Goal: Navigation & Orientation: Find specific page/section

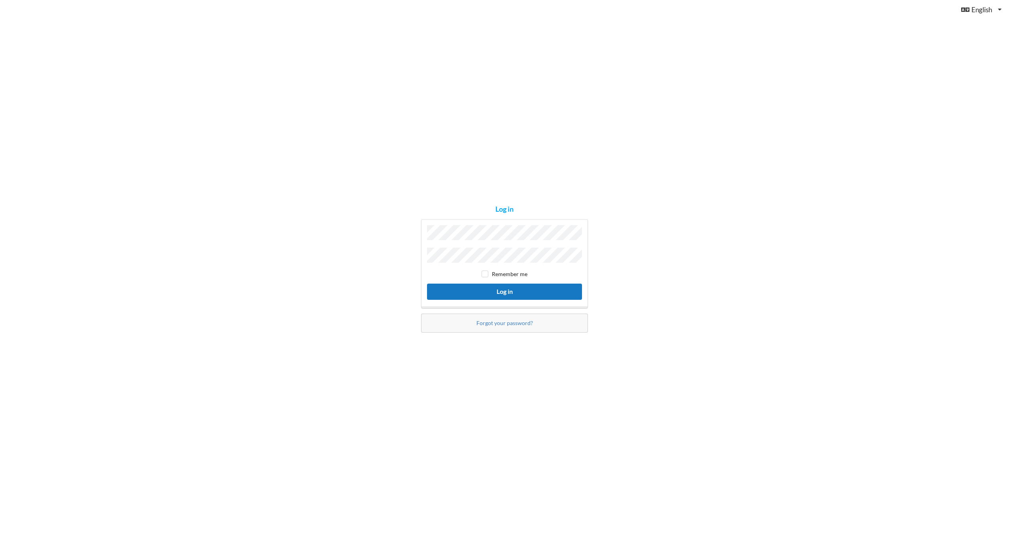
click at [427, 284] on button "Log in" at bounding box center [504, 292] width 155 height 16
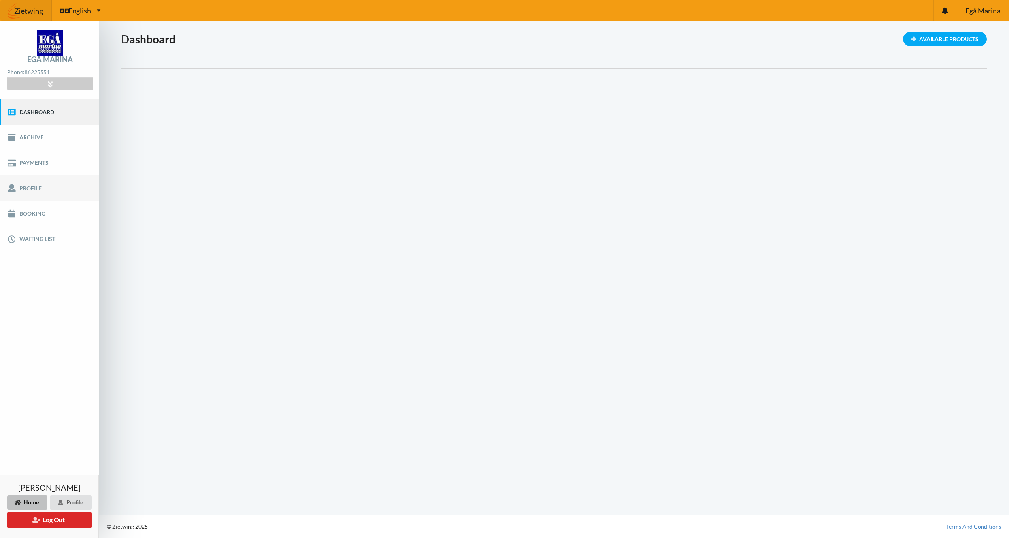
click at [36, 191] on link "Profile" at bounding box center [49, 187] width 99 height 25
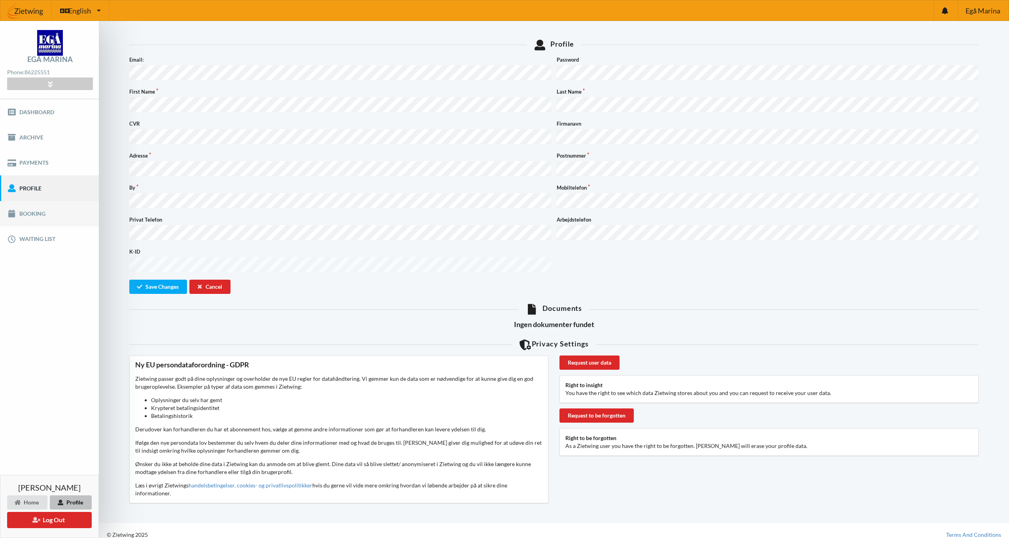
click at [33, 210] on link "Booking" at bounding box center [49, 213] width 99 height 25
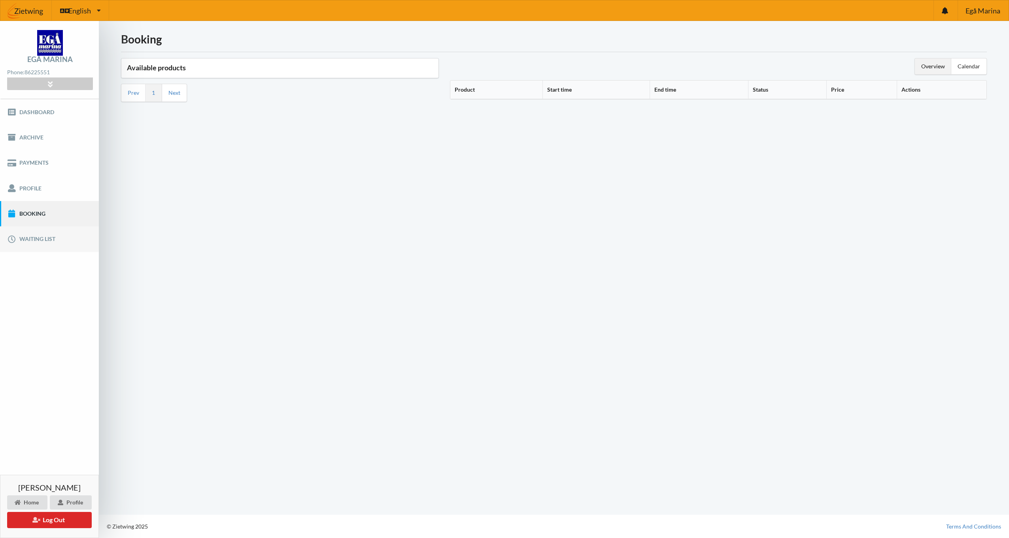
click at [46, 241] on link "Waiting list" at bounding box center [49, 238] width 99 height 25
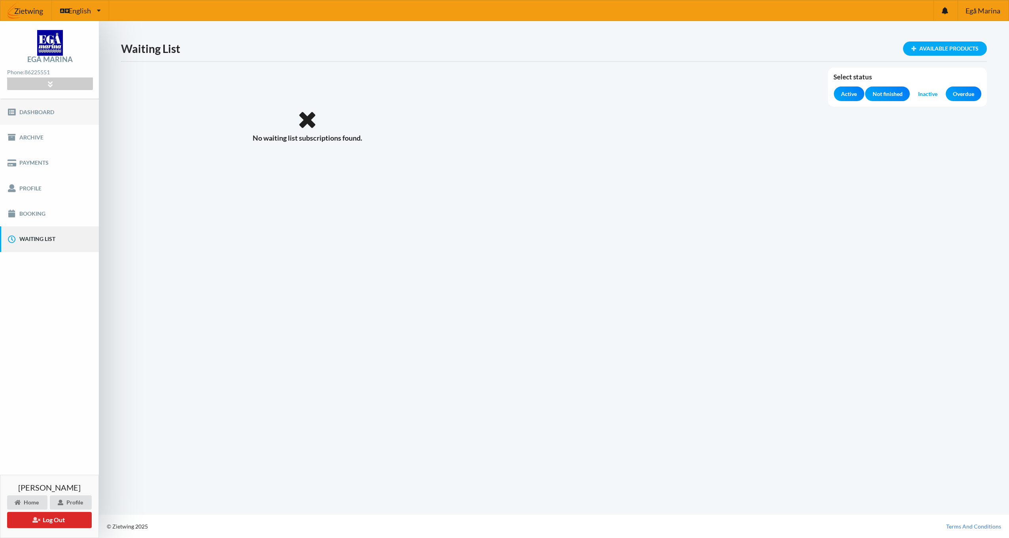
click at [47, 109] on link "Dashboard" at bounding box center [49, 111] width 99 height 25
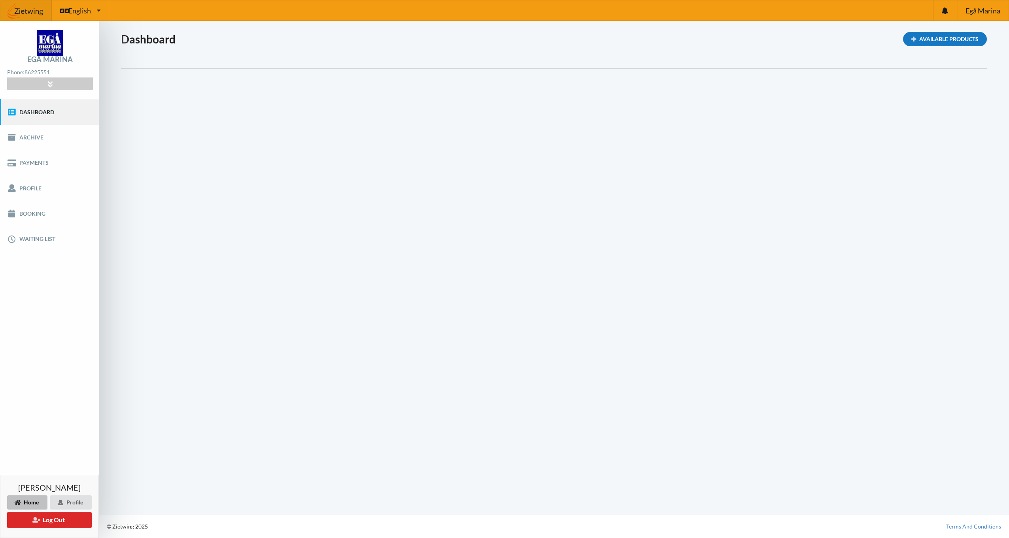
click at [929, 36] on div "Available Products" at bounding box center [945, 39] width 84 height 14
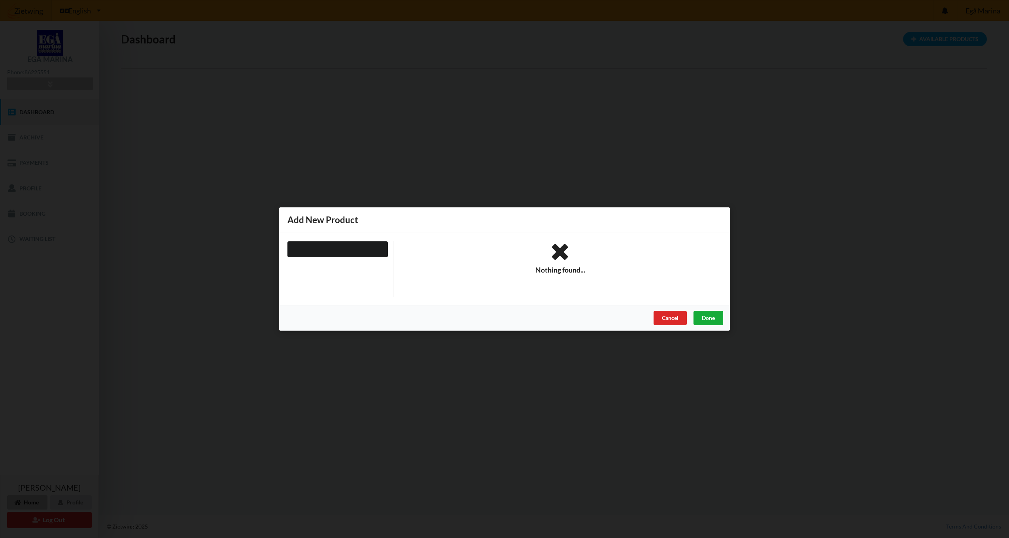
click at [706, 317] on div "Done" at bounding box center [708, 318] width 30 height 14
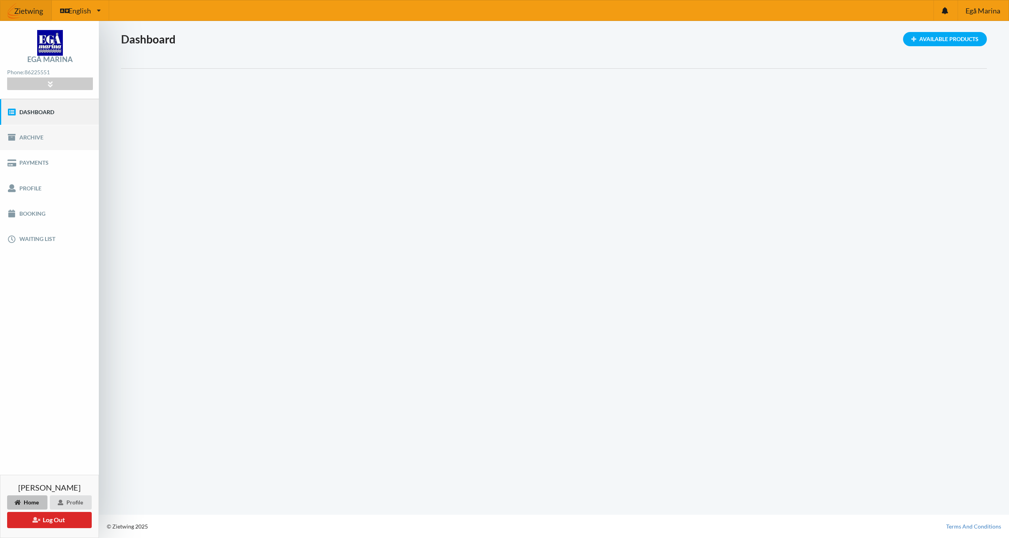
click at [34, 139] on link "Archive" at bounding box center [49, 137] width 99 height 25
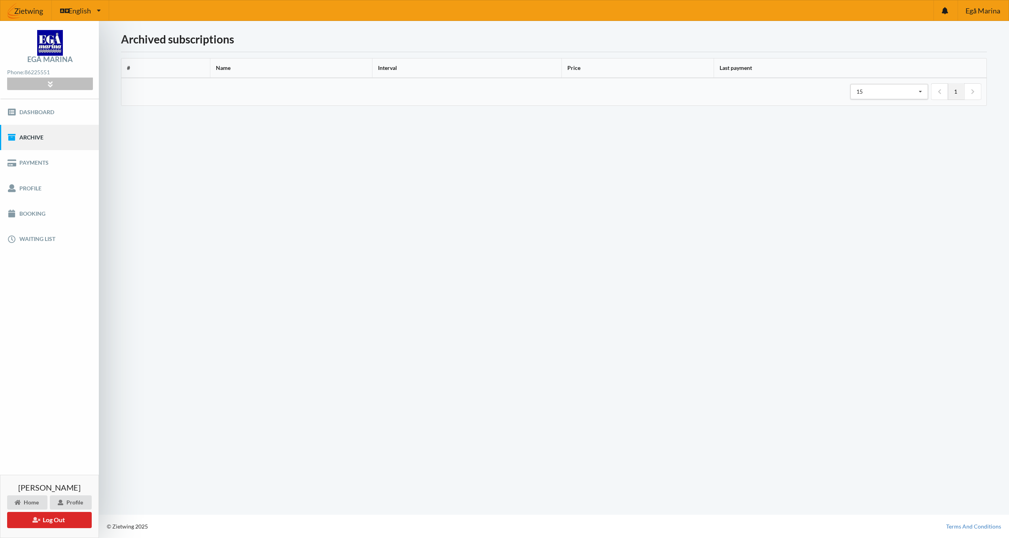
click at [74, 86] on div at bounding box center [49, 84] width 85 height 12
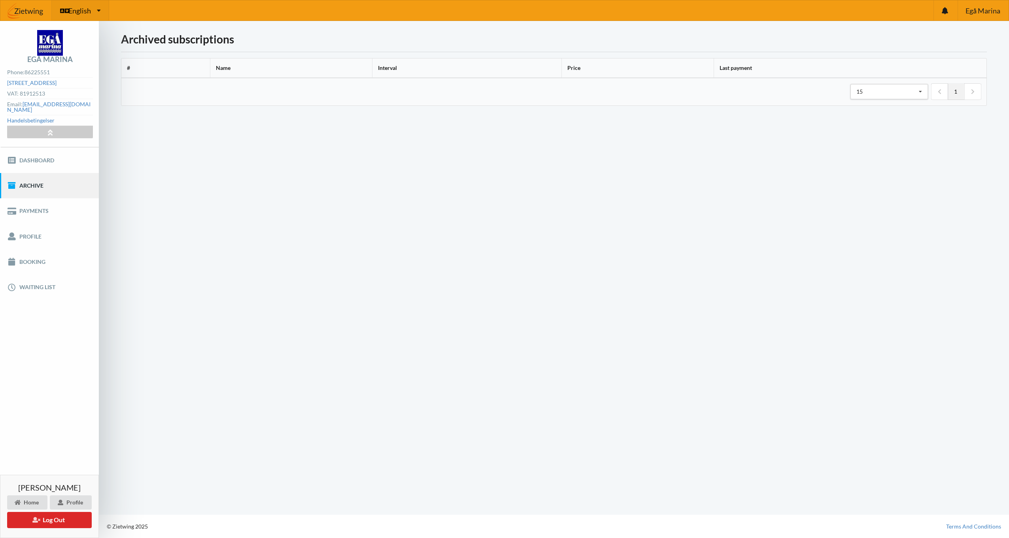
click at [97, 9] on icon at bounding box center [99, 11] width 4 height 6
click at [74, 43] on link "Danish" at bounding box center [80, 49] width 56 height 18
click at [33, 200] on link "Betalinger" at bounding box center [49, 210] width 99 height 25
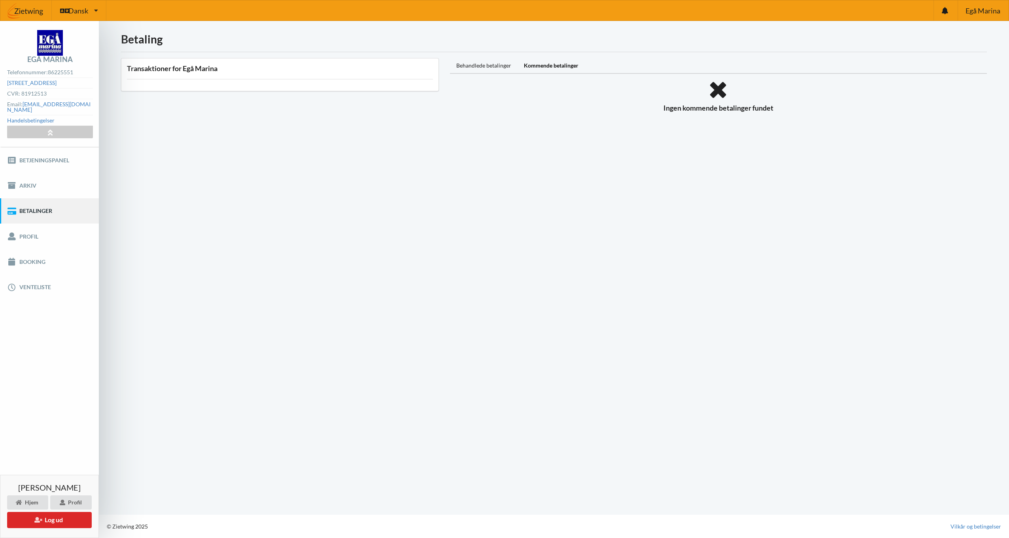
click at [188, 75] on div "Transaktioner for Egå Marina" at bounding box center [280, 74] width 318 height 33
click at [187, 67] on h3 "Transaktioner for Egå Marina" at bounding box center [280, 68] width 306 height 9
click at [475, 64] on div "Behandlede betalinger" at bounding box center [484, 66] width 68 height 16
click at [42, 225] on link "Profil" at bounding box center [49, 236] width 99 height 25
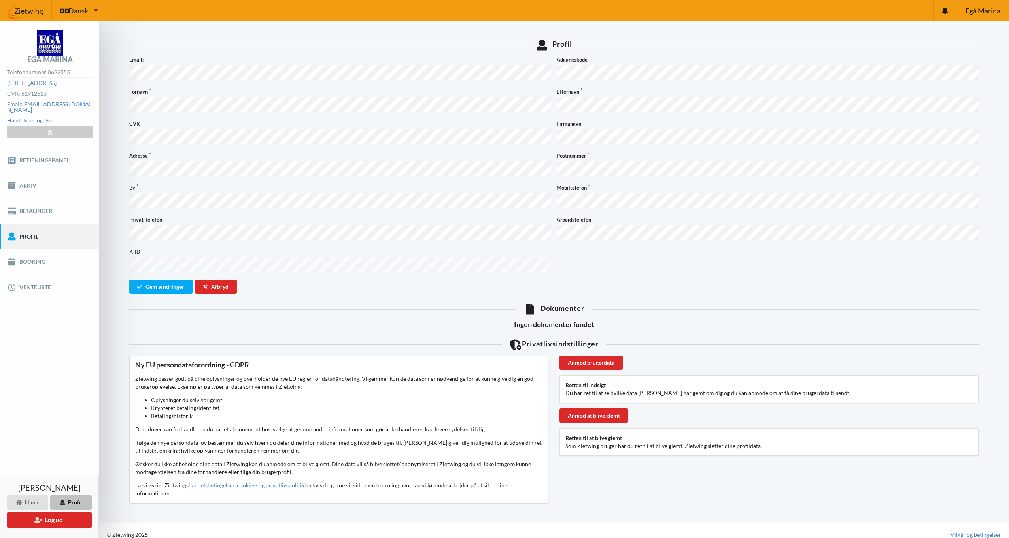
click at [0, 163] on html "Dansk Engelsk [GEOGRAPHIC_DATA] Telefonnummer: [PHONE_NUMBER] [STREET_ADDRESS] …" at bounding box center [504, 269] width 1009 height 538
click at [179, 280] on button "Gem ændringer" at bounding box center [160, 287] width 63 height 14
click at [40, 268] on link "Booking" at bounding box center [49, 261] width 99 height 25
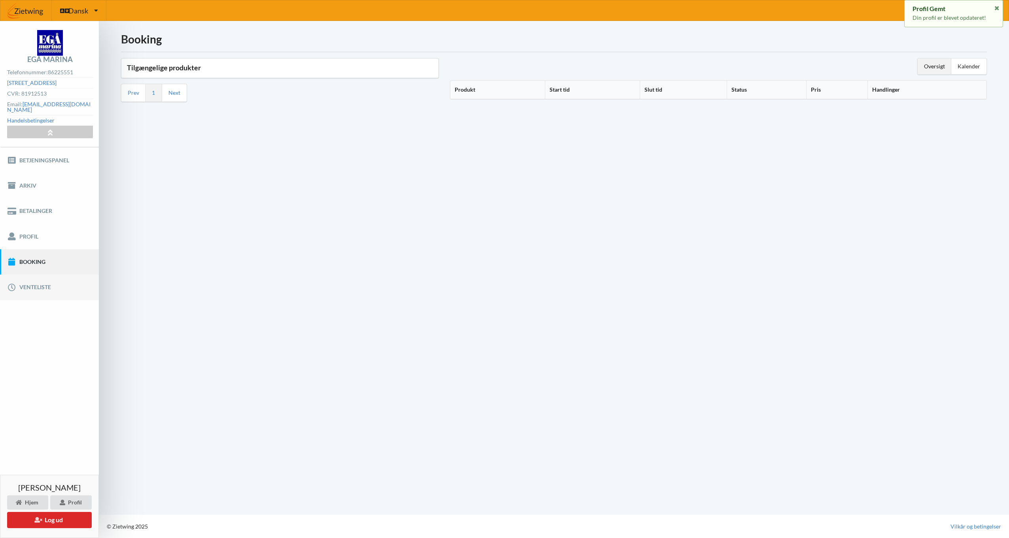
click at [39, 277] on link "Venteliste" at bounding box center [49, 287] width 99 height 25
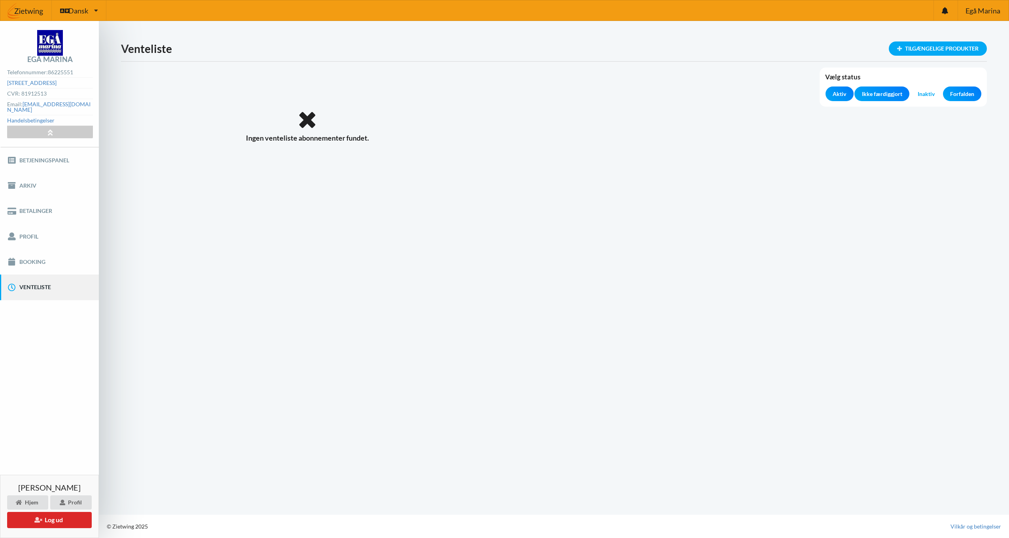
click at [838, 94] on span "Aktiv" at bounding box center [838, 94] width 13 height 8
click at [889, 94] on span "Ikke færdiggjort" at bounding box center [882, 94] width 40 height 8
click at [972, 96] on span "Forfalden" at bounding box center [962, 94] width 24 height 8
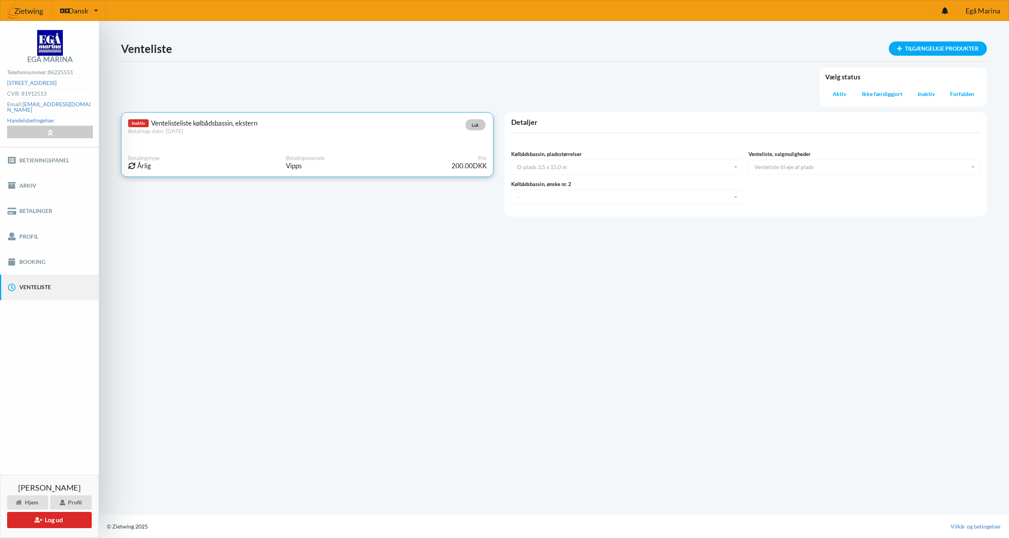
click at [480, 128] on button "Luk" at bounding box center [475, 124] width 20 height 11
click at [477, 125] on button "Luk" at bounding box center [475, 124] width 20 height 11
click at [836, 98] on div "Aktiv" at bounding box center [839, 94] width 28 height 15
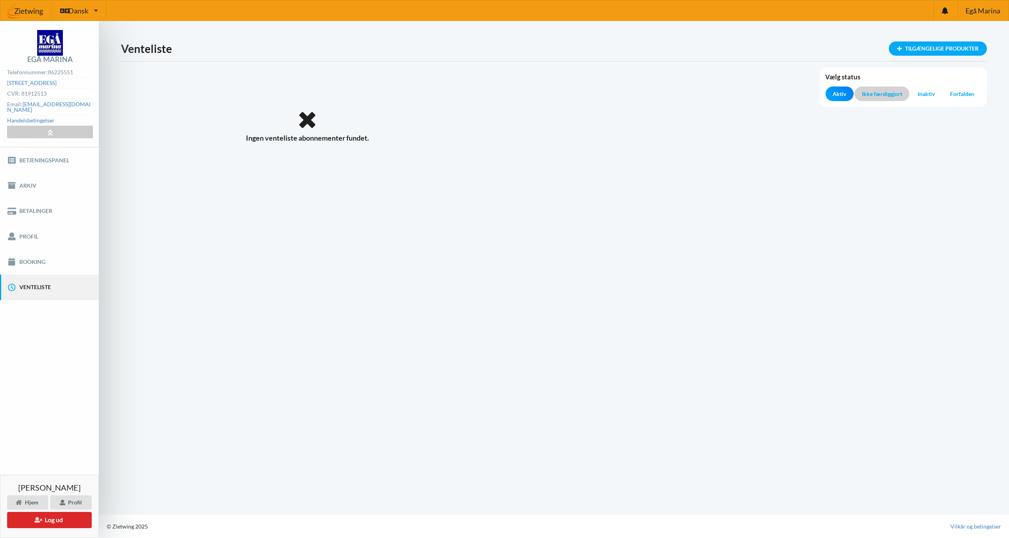
click at [887, 94] on span "Ikke færdiggjort" at bounding box center [882, 94] width 40 height 8
click at [934, 93] on span "Inaktiv" at bounding box center [925, 94] width 17 height 8
click at [957, 92] on span "Forfalden" at bounding box center [962, 94] width 24 height 8
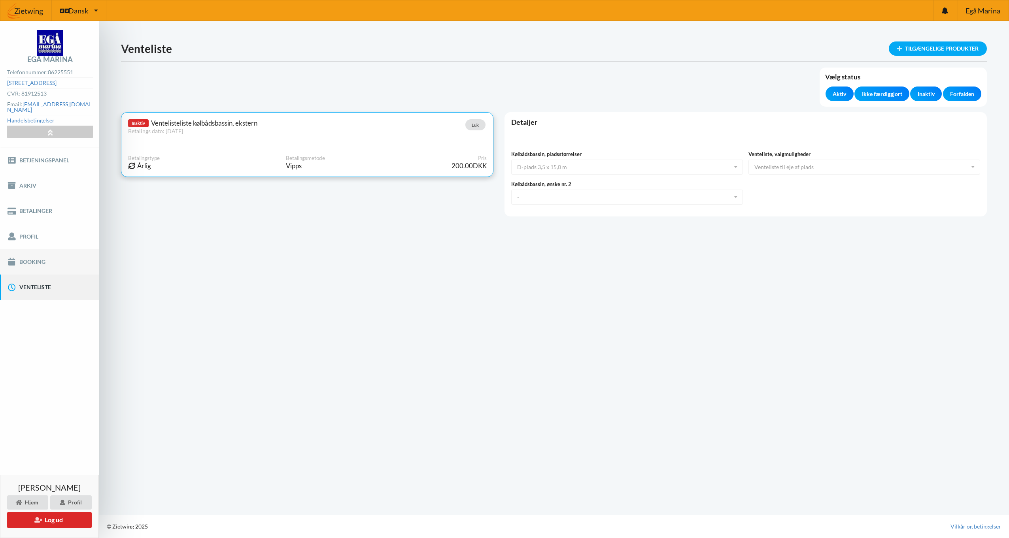
click at [31, 253] on link "Booking" at bounding box center [49, 261] width 99 height 25
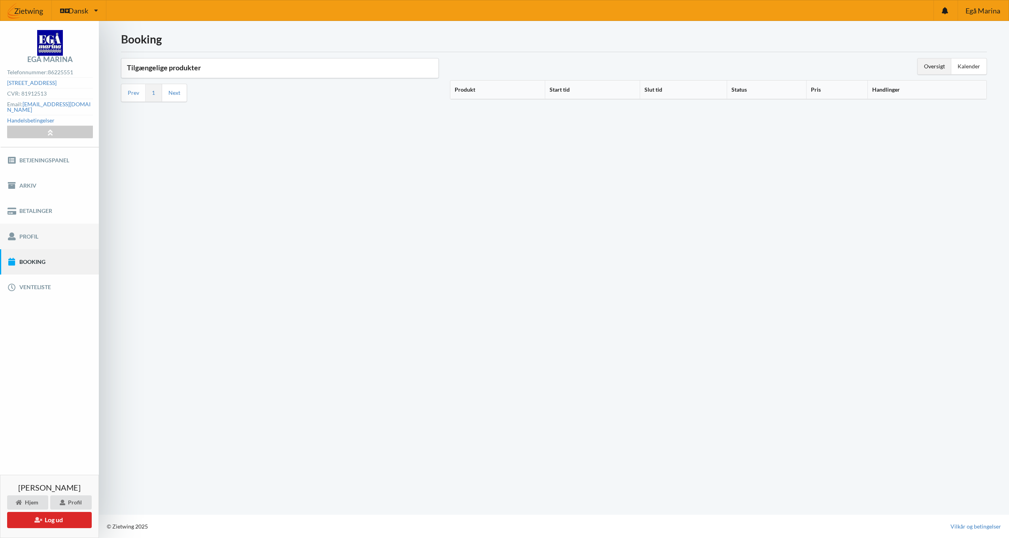
click at [32, 233] on link "Profil" at bounding box center [49, 236] width 99 height 25
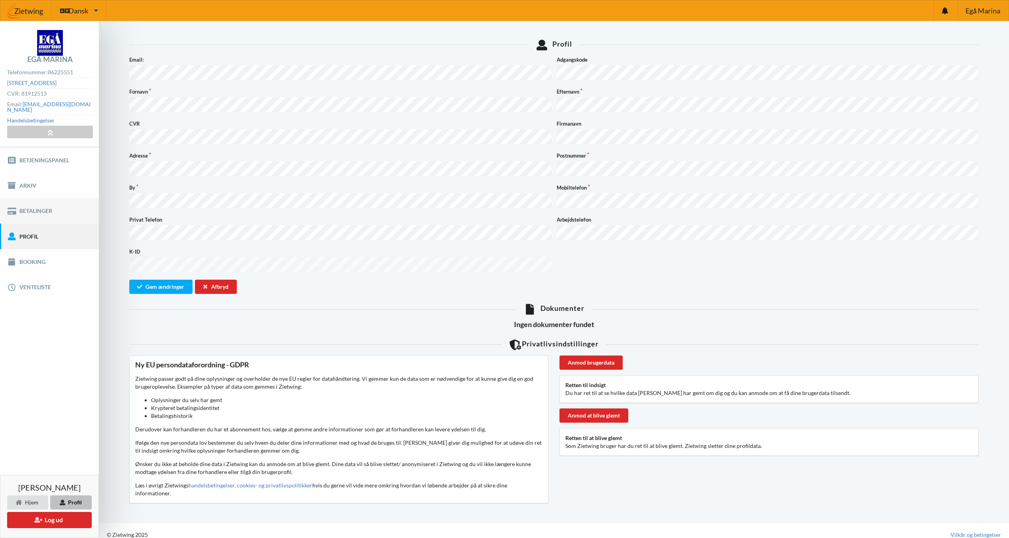
click at [39, 199] on link "Betalinger" at bounding box center [49, 210] width 99 height 25
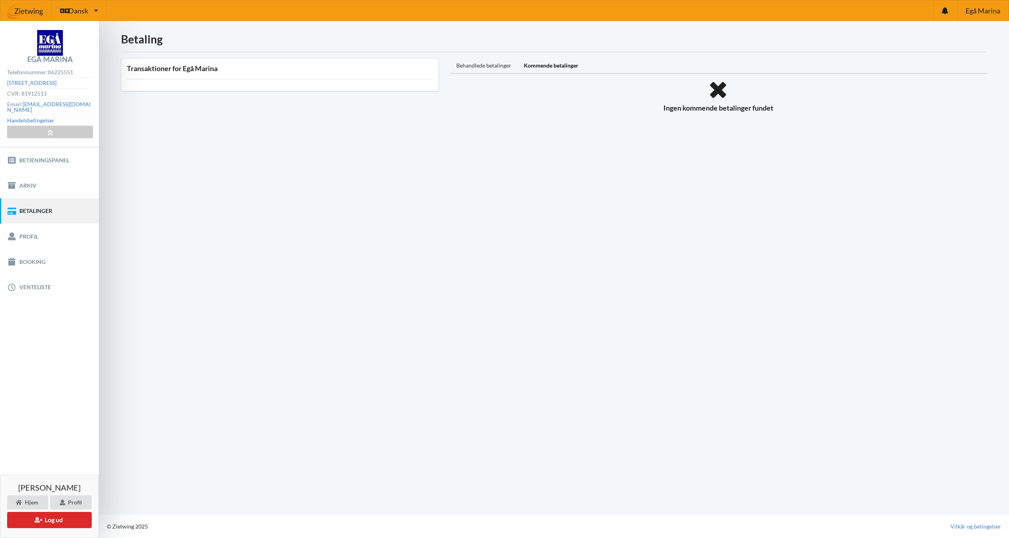
click at [477, 65] on div "Behandlede betalinger" at bounding box center [484, 66] width 68 height 16
click at [559, 61] on div "Kommende betalinger" at bounding box center [550, 66] width 67 height 16
click at [57, 174] on link "Arkiv" at bounding box center [49, 185] width 99 height 25
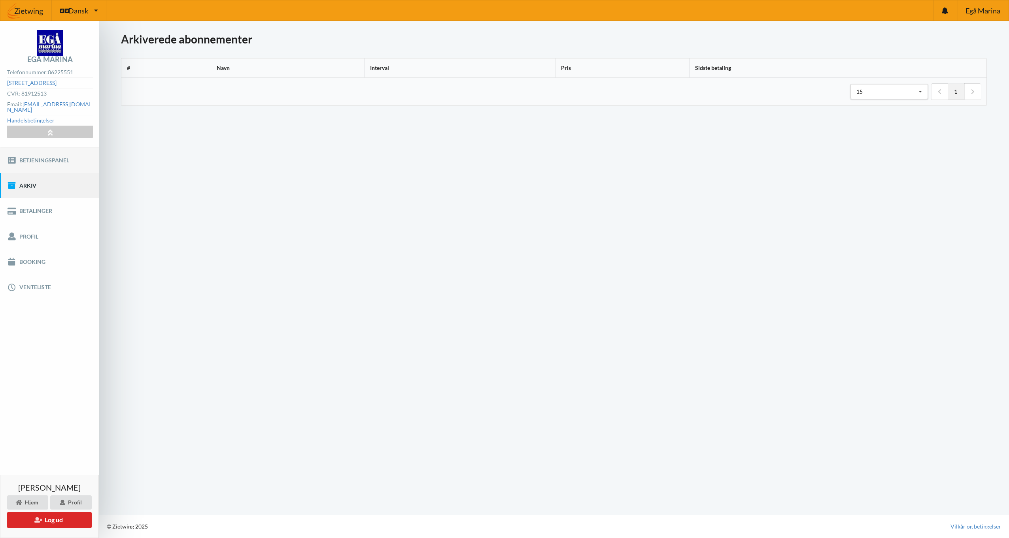
click at [52, 155] on link "Betjeningspanel" at bounding box center [49, 159] width 99 height 25
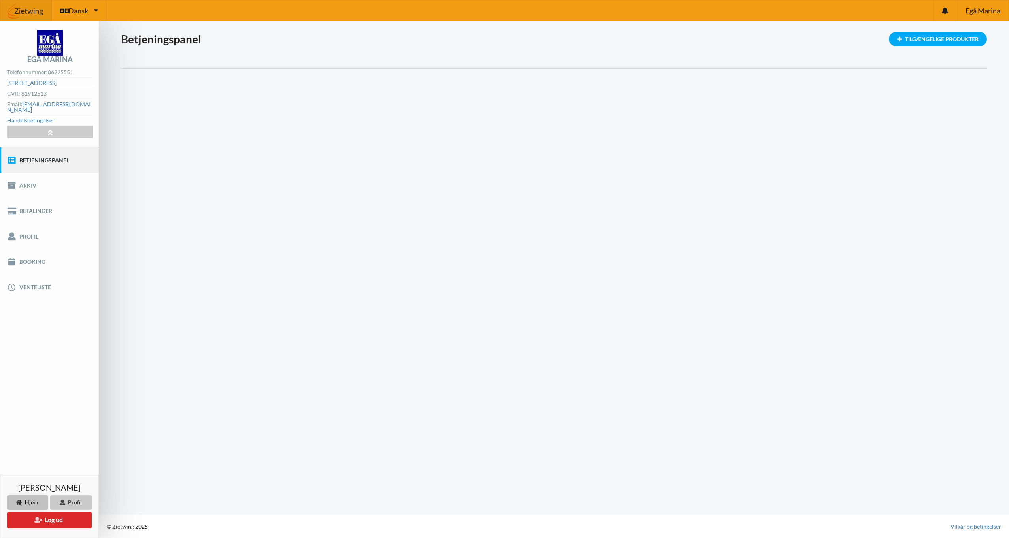
click at [68, 505] on div "Profil" at bounding box center [71, 503] width 42 height 14
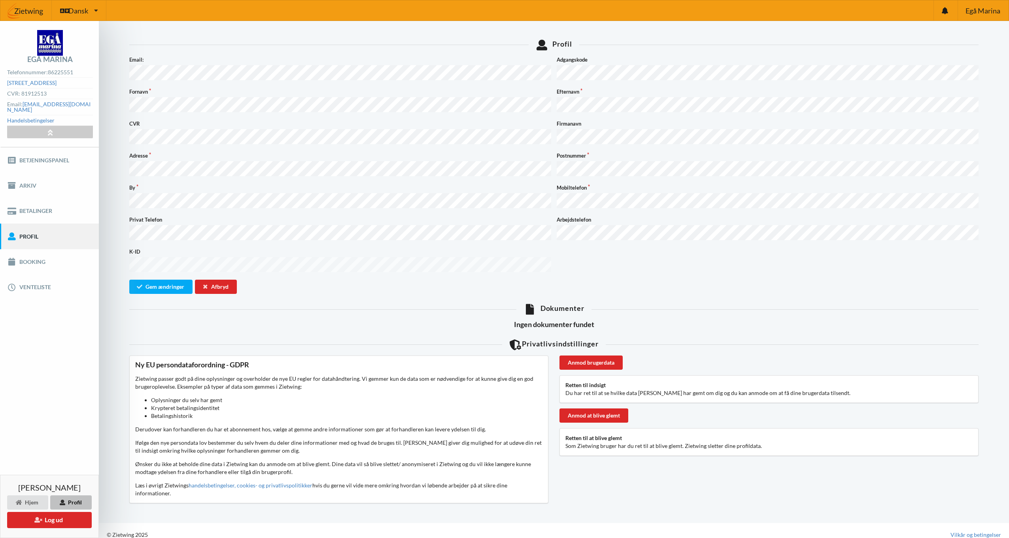
click at [554, 302] on div "Profil Noget gik galt... Email: Adgangskode Fornavn Efternavn CVR Firmanavn Adr…" at bounding box center [554, 272] width 866 height 480
click at [980, 7] on span "Egå Marina" at bounding box center [982, 10] width 35 height 7
click at [25, 11] on img at bounding box center [25, 11] width 51 height 24
